Goal: Task Accomplishment & Management: Use online tool/utility

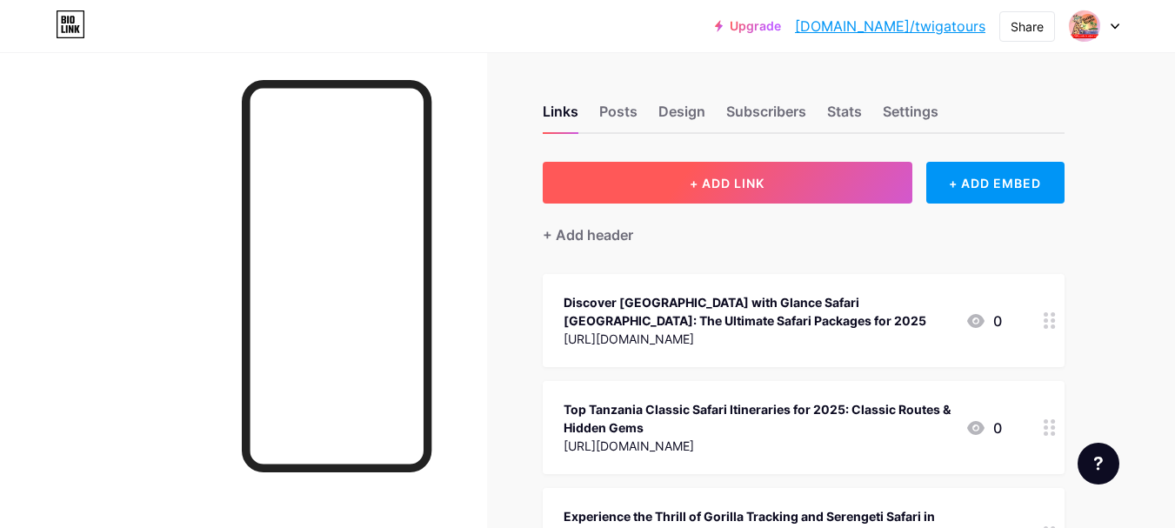
click at [758, 182] on span "+ ADD LINK" at bounding box center [727, 183] width 75 height 15
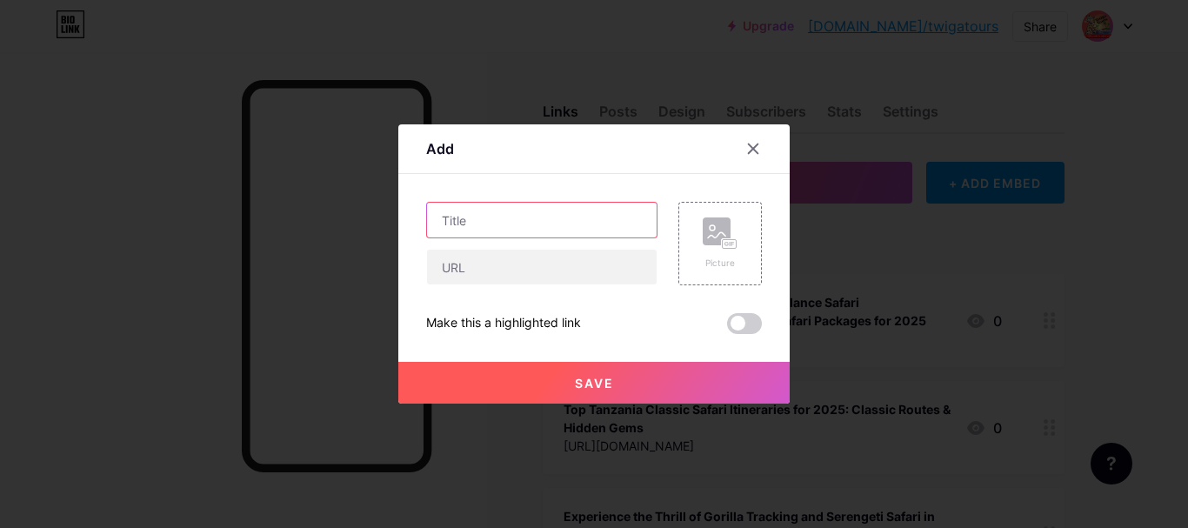
click at [515, 226] on input "text" at bounding box center [542, 220] width 230 height 35
paste input "Luxury Safari Tours [GEOGRAPHIC_DATA]: Best Tanzania Safaris Guide"
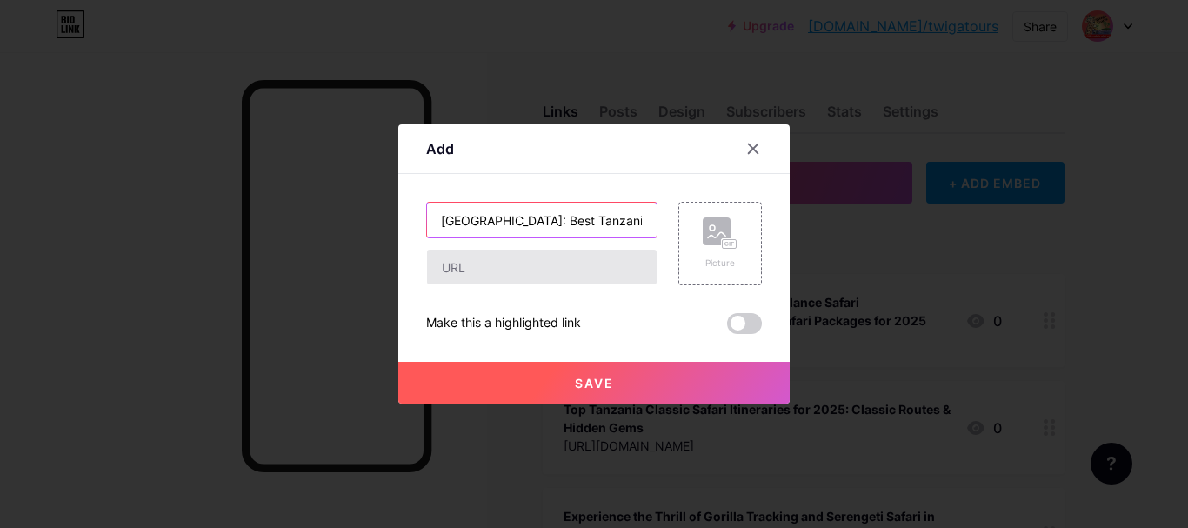
type input "Luxury Safari Tours [GEOGRAPHIC_DATA]: Best Tanzania Safaris Guide"
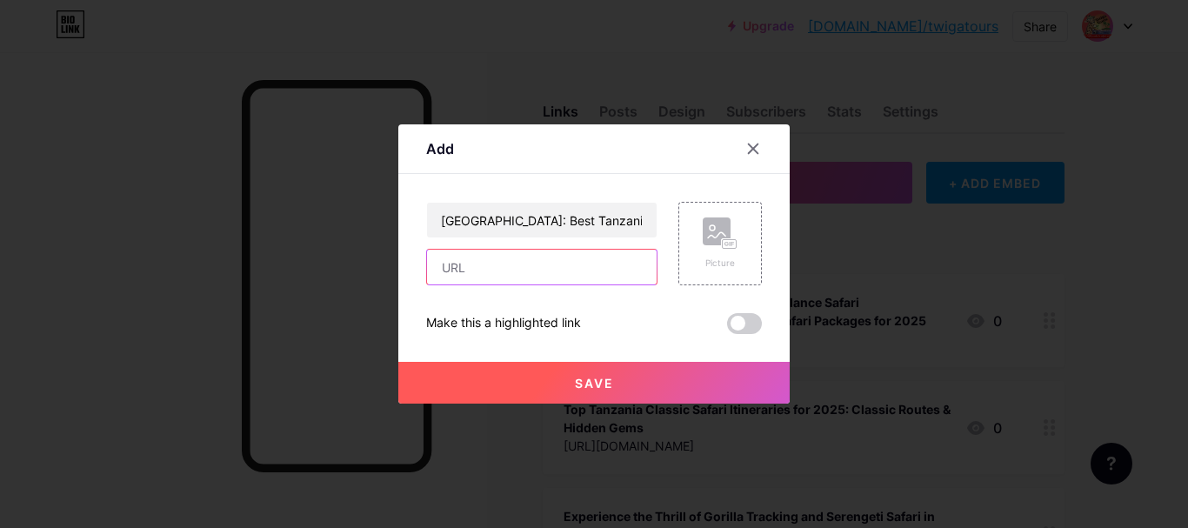
scroll to position [0, 0]
click at [538, 264] on input "text" at bounding box center [542, 267] width 230 height 35
click at [520, 259] on input "text" at bounding box center [542, 267] width 230 height 35
paste input "[URL][DOMAIN_NAME]"
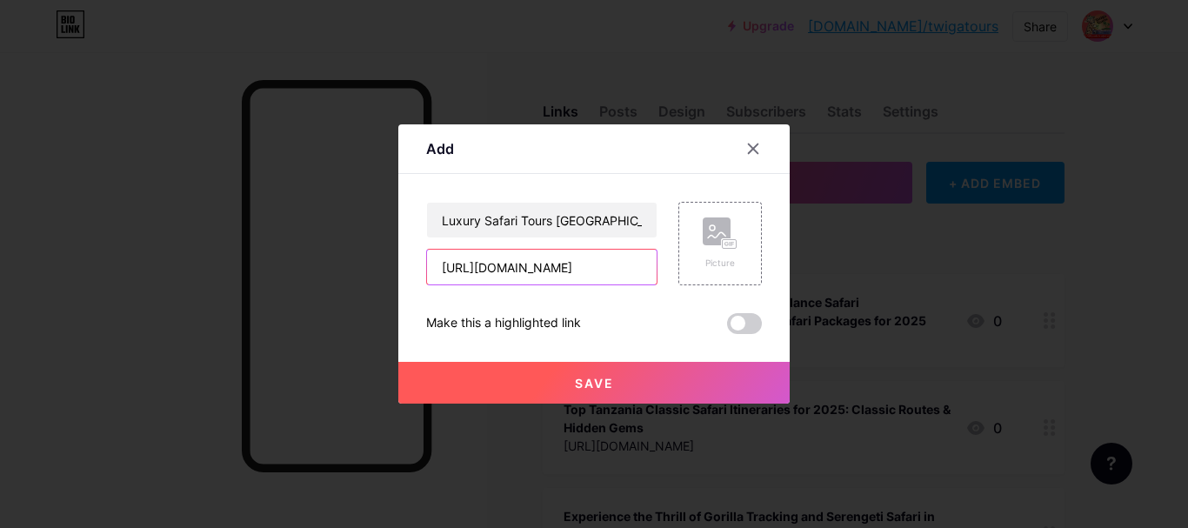
type input "[URL][DOMAIN_NAME]"
click at [553, 366] on button "Save" at bounding box center [593, 383] width 391 height 42
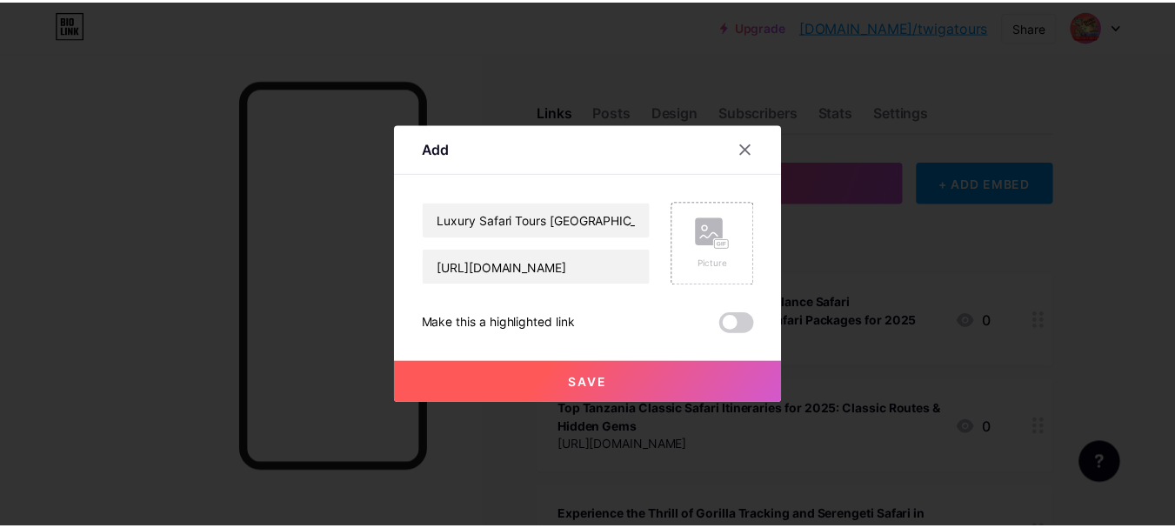
scroll to position [0, 0]
